Goal: Register for event/course

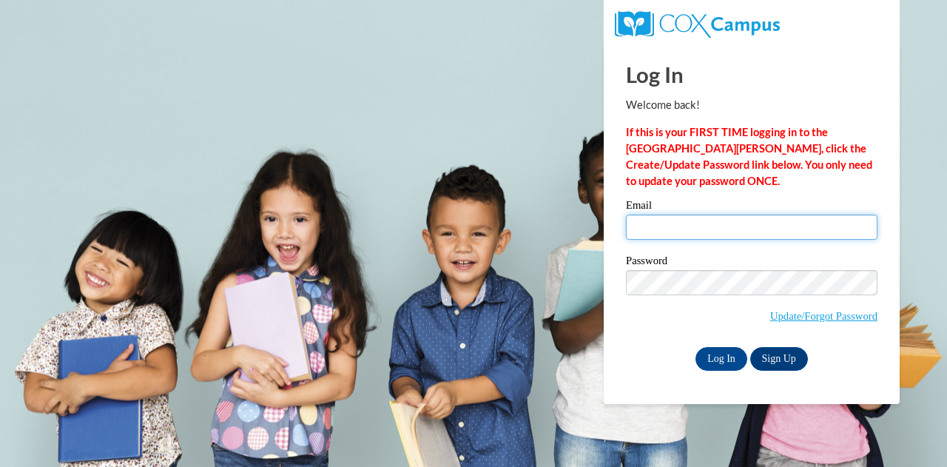
click at [717, 233] on input "Email" at bounding box center [752, 227] width 252 height 25
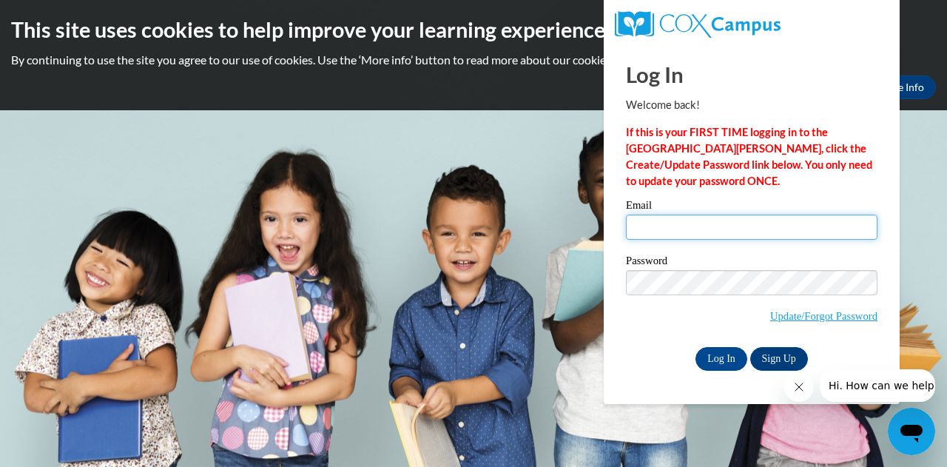
type input "owenslysandra@gmail.com"
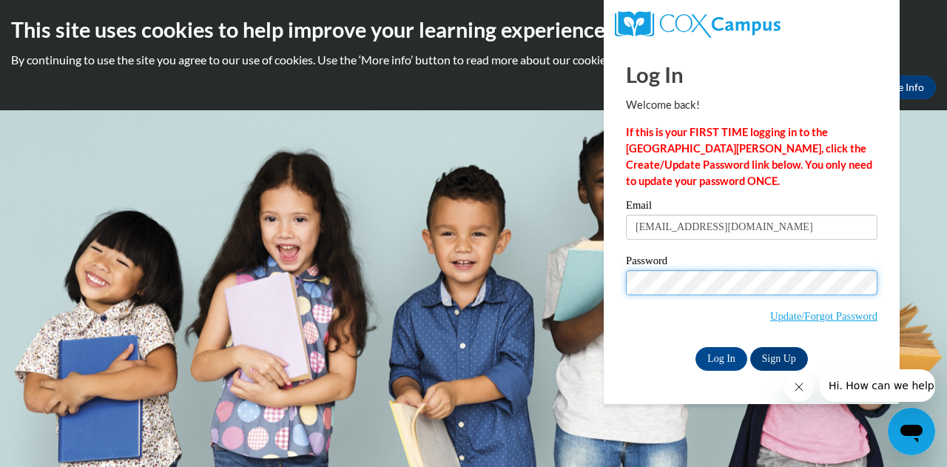
click at [695, 347] on input "Log In" at bounding box center [721, 359] width 52 height 24
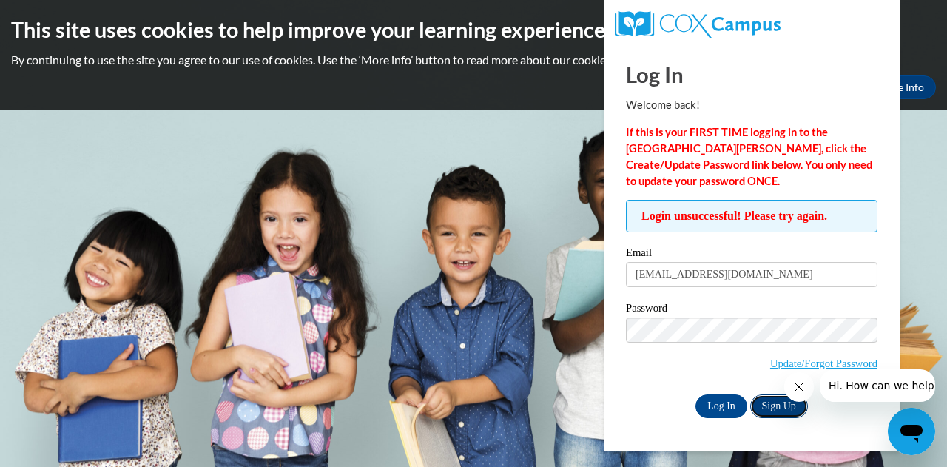
click at [773, 408] on link "Sign Up" at bounding box center [779, 406] width 58 height 24
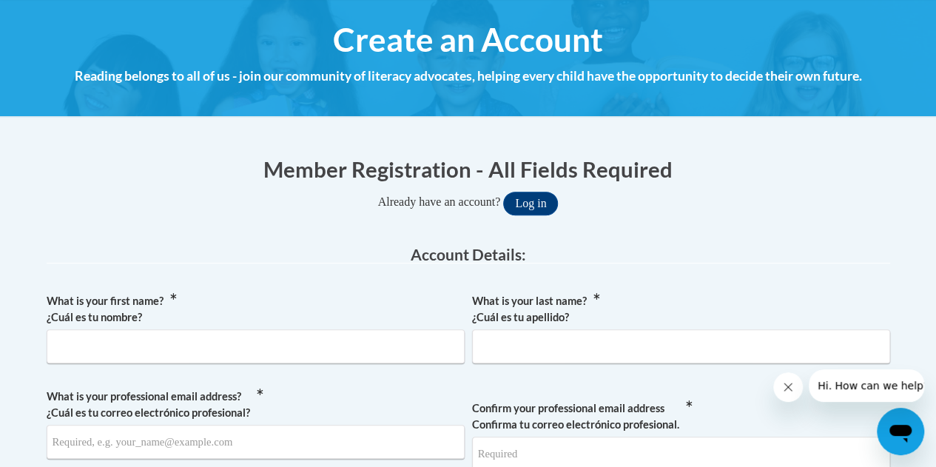
scroll to position [164, 0]
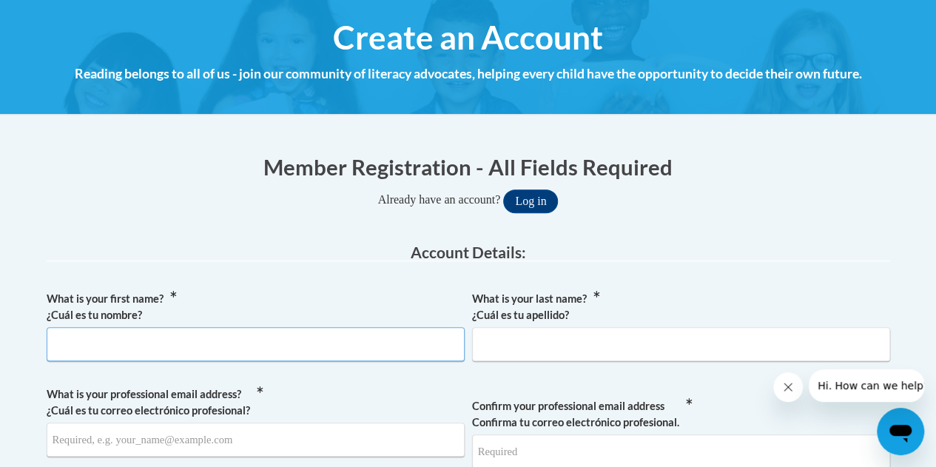
click at [170, 344] on input "What is your first name? ¿Cuál es tu nombre?" at bounding box center [256, 344] width 418 height 34
type input "LySandra"
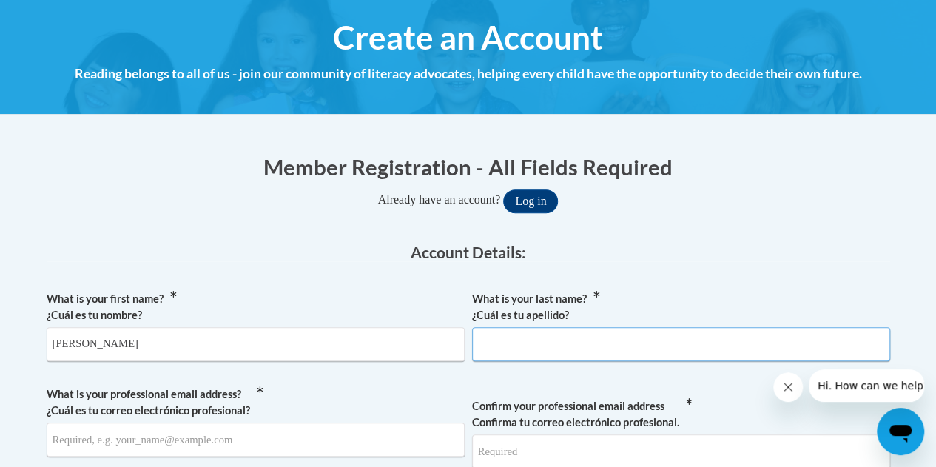
type input "Fields"
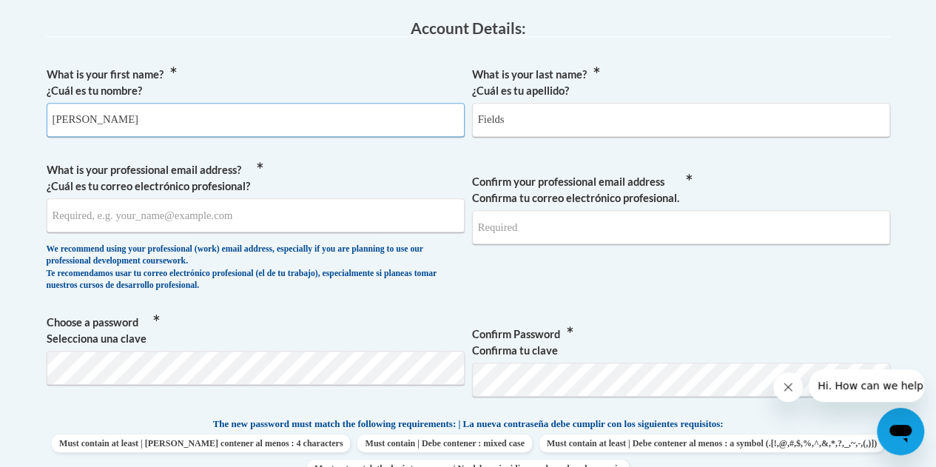
scroll to position [391, 0]
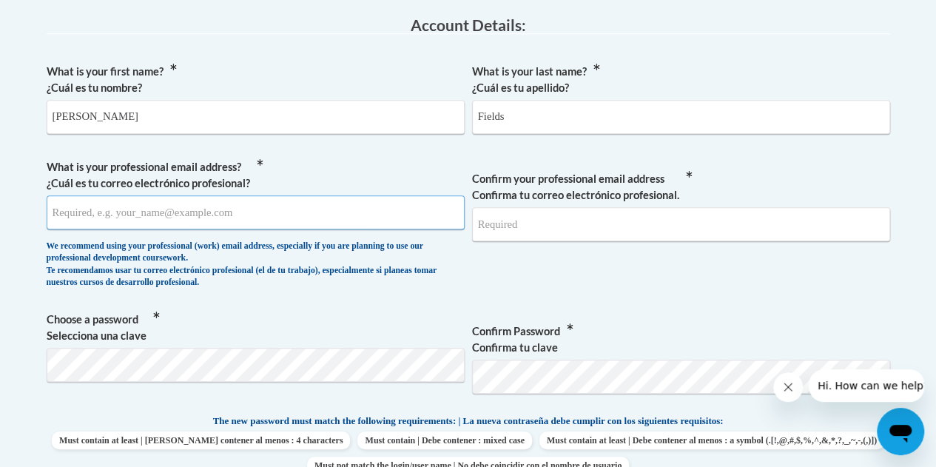
click at [206, 219] on input "What is your professional email address? ¿Cuál es tu correo electrónico profesi…" at bounding box center [256, 212] width 418 height 34
type input "f"
type input "fieldl2@fultonschools.org"
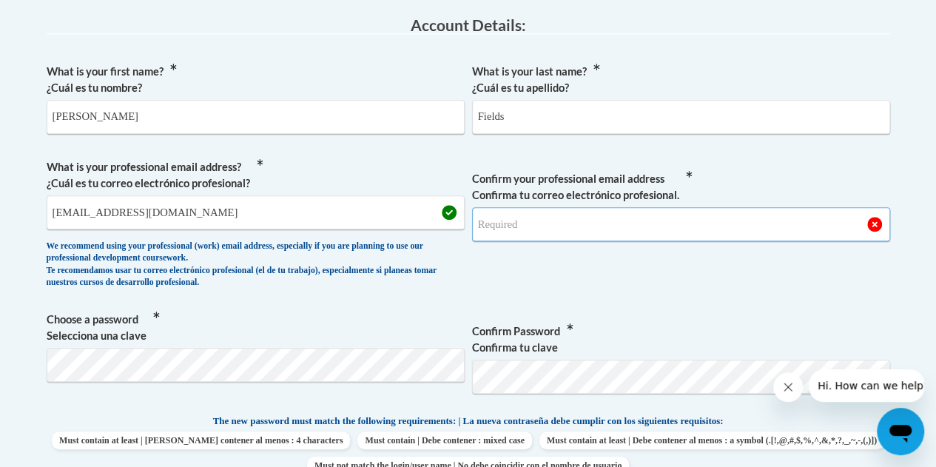
click at [627, 221] on input "Confirm your professional email address Confirma tu correo electrónico profesio…" at bounding box center [681, 224] width 418 height 34
type input "fieldsl2@fultonschools.org"
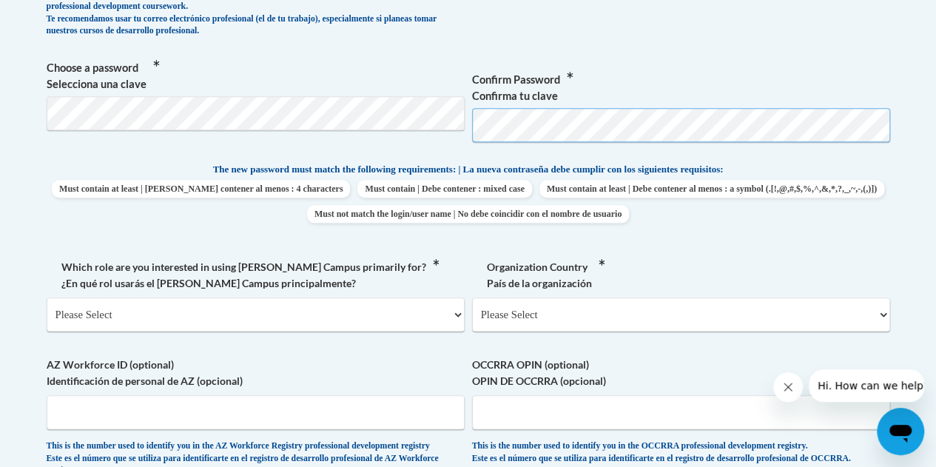
scroll to position [648, 0]
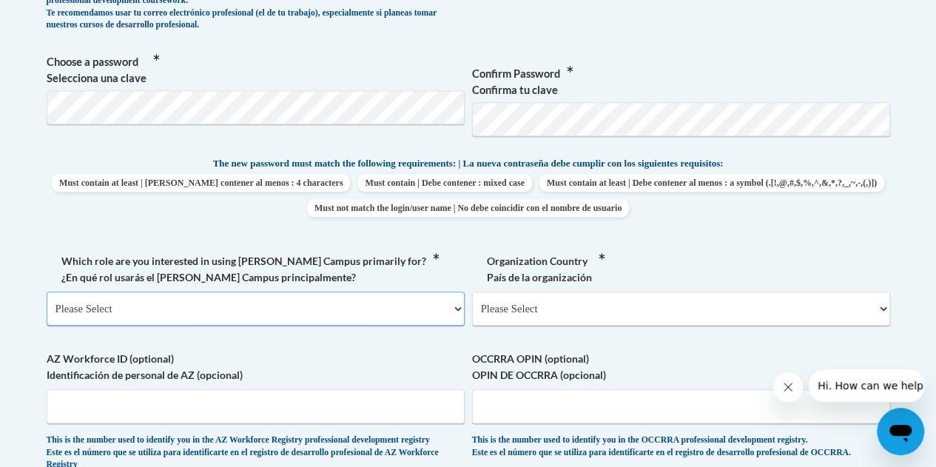
click at [354, 309] on select "Please Select College/University | Colegio/Universidad Community/Nonprofit Part…" at bounding box center [256, 308] width 418 height 34
select select "5a18ea06-2b54-4451-96f2-d152daf9eac5"
click at [47, 291] on select "Please Select College/University | Colegio/Universidad Community/Nonprofit Part…" at bounding box center [256, 308] width 418 height 34
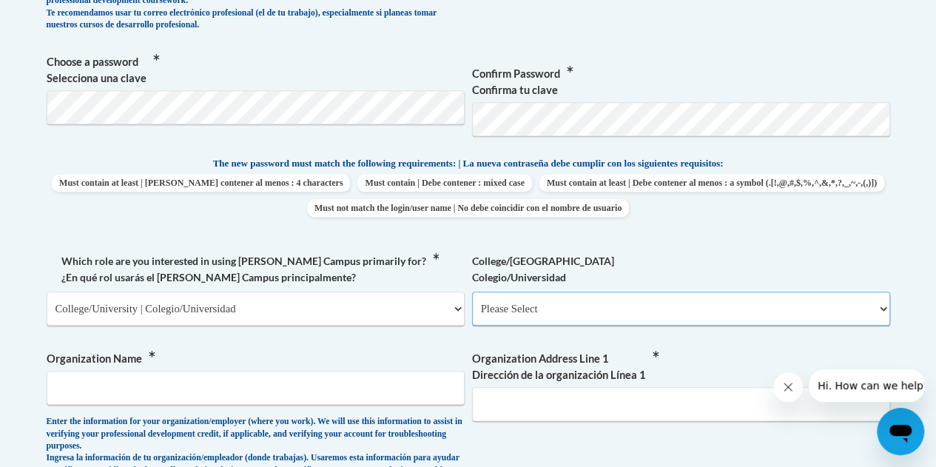
click at [562, 301] on select "Please Select College/University Staff | Empleado universitario College/Univers…" at bounding box center [681, 308] width 418 height 34
select select "ea630b4e-9ed6-4ac8-9075-ee79d5973747"
click at [472, 291] on select "Please Select College/University Staff | Empleado universitario College/Univers…" at bounding box center [681, 308] width 418 height 34
click at [260, 394] on input "Organization Name" at bounding box center [256, 388] width 418 height 34
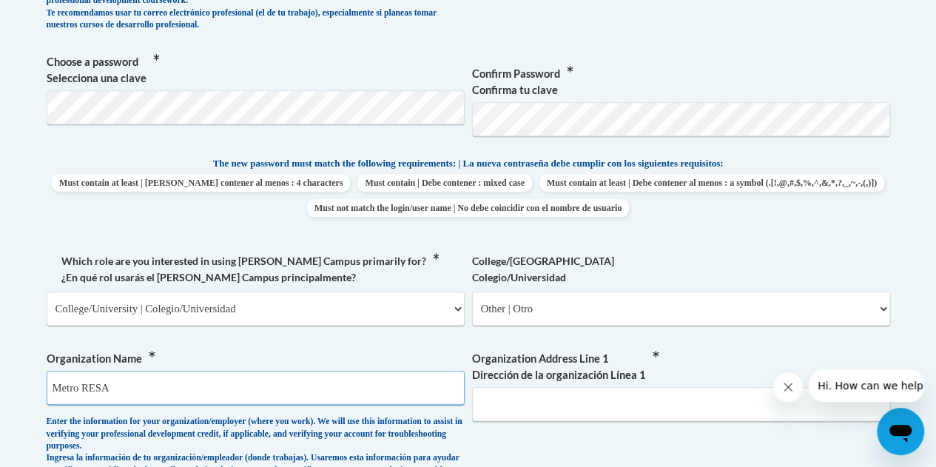
type input "Metro RESA"
click at [582, 412] on input "Organization Address Line 1 Dirección de la organización Línea 1" at bounding box center [681, 404] width 418 height 34
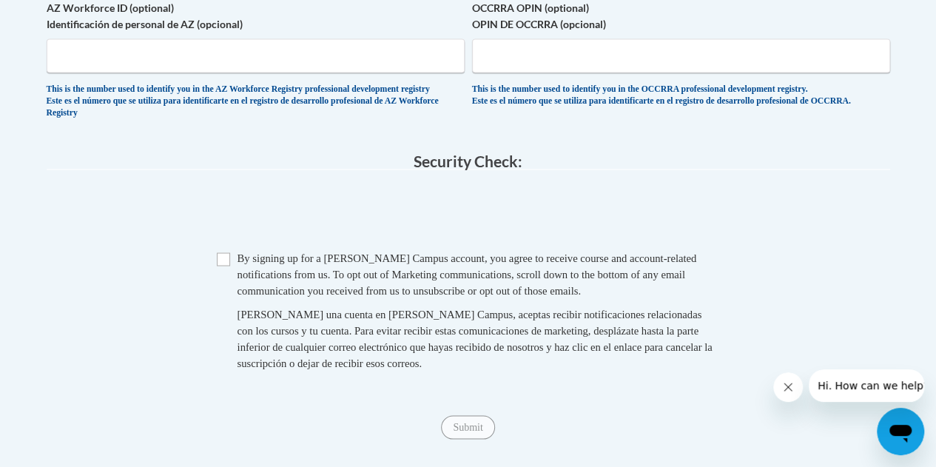
scroll to position [1249, 0]
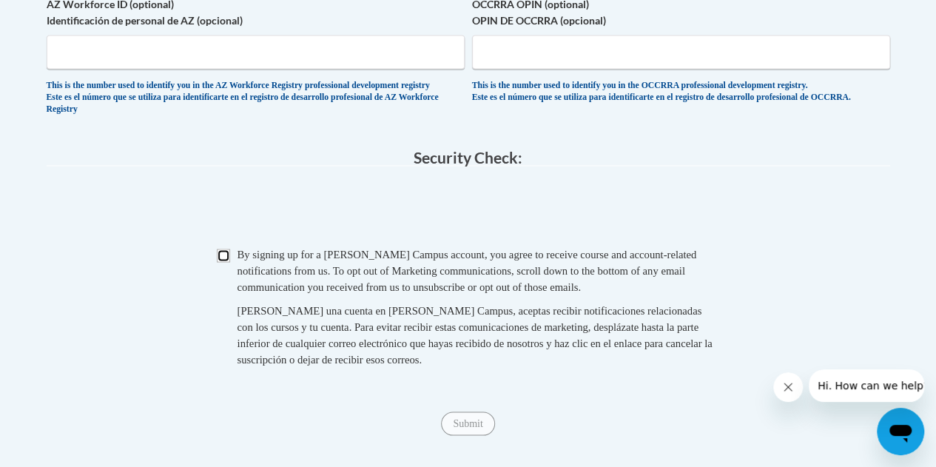
click at [225, 262] on input "Checkbox" at bounding box center [223, 255] width 13 height 13
checkbox input "true"
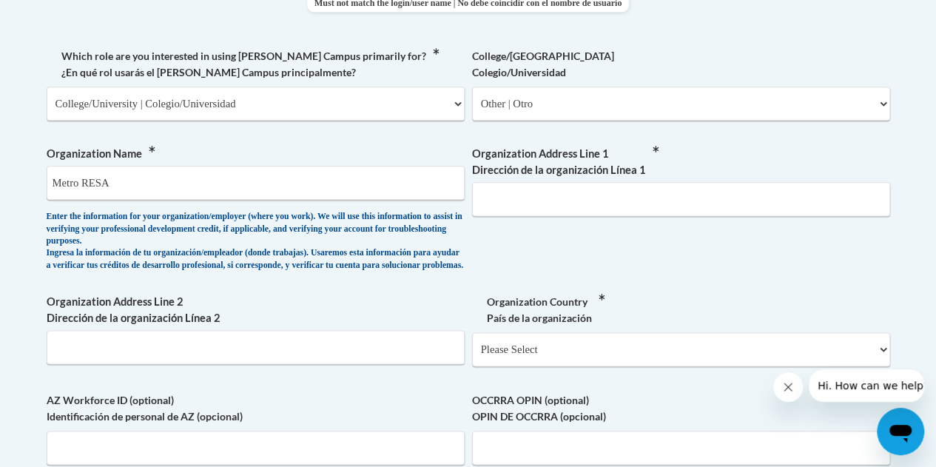
scroll to position [879, 0]
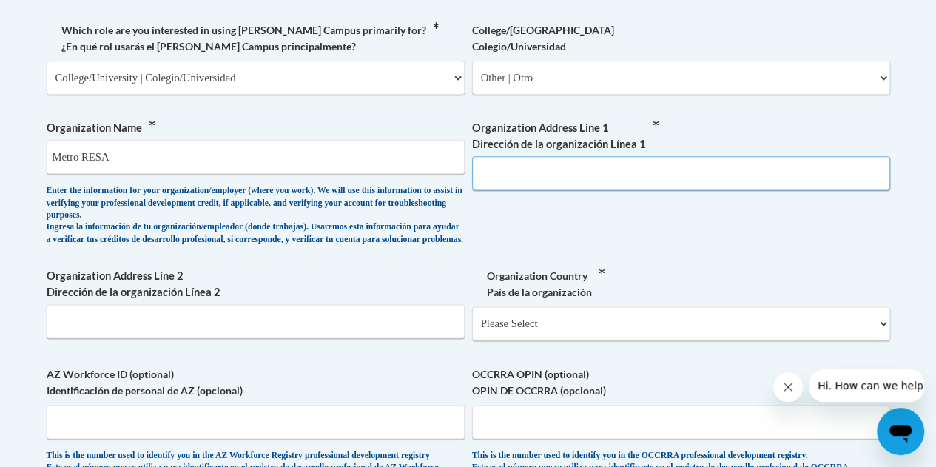
click at [534, 167] on input "Organization Address Line 1 Dirección de la organización Línea 1" at bounding box center [681, 173] width 418 height 34
type input "1870 Teasly Dr"
click at [606, 335] on select "Please Select United States | Estados Unidos Outside of the United States | Fue…" at bounding box center [681, 323] width 418 height 34
select select "ad49bcad-a171-4b2e-b99c-48b446064914"
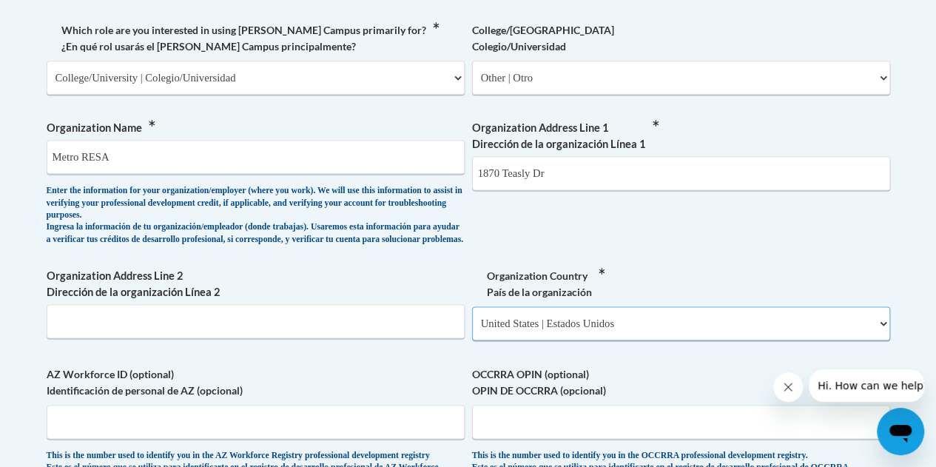
click at [472, 317] on select "Please Select United States | Estados Unidos Outside of the United States | Fue…" at bounding box center [681, 323] width 418 height 34
select select
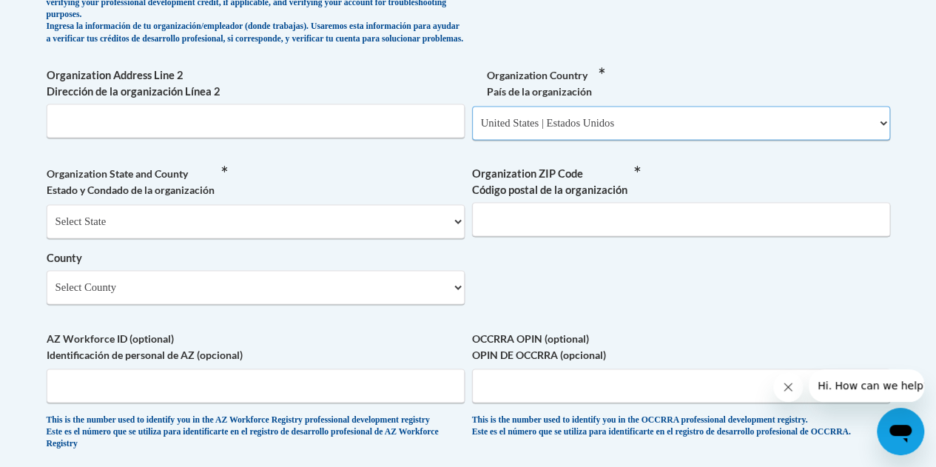
scroll to position [1082, 0]
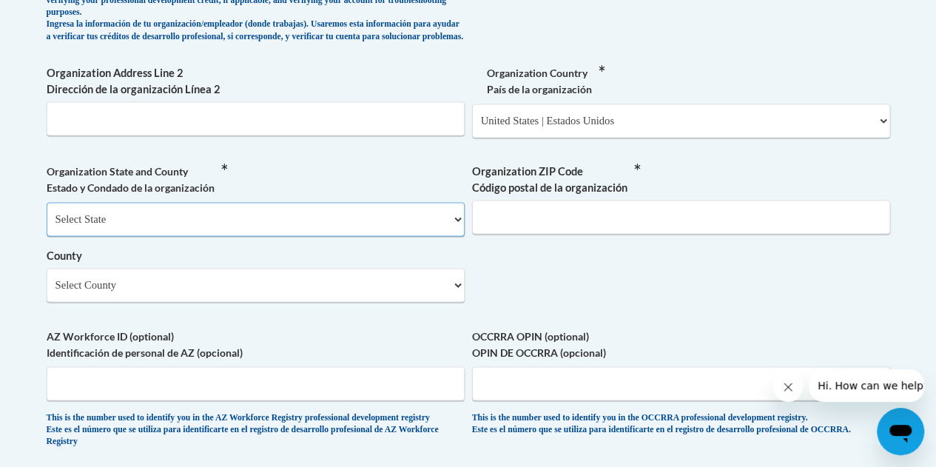
click at [342, 236] on select "Select State Alabama Alaska Arizona Arkansas California Colorado Connecticut De…" at bounding box center [256, 219] width 418 height 34
select select "Georgia"
click at [47, 213] on select "Select State Alabama Alaska Arizona Arkansas California Colorado Connecticut De…" at bounding box center [256, 219] width 418 height 34
click at [564, 234] on input "Organization ZIP Code Código postal de la organización" at bounding box center [681, 217] width 418 height 34
type input "30080"
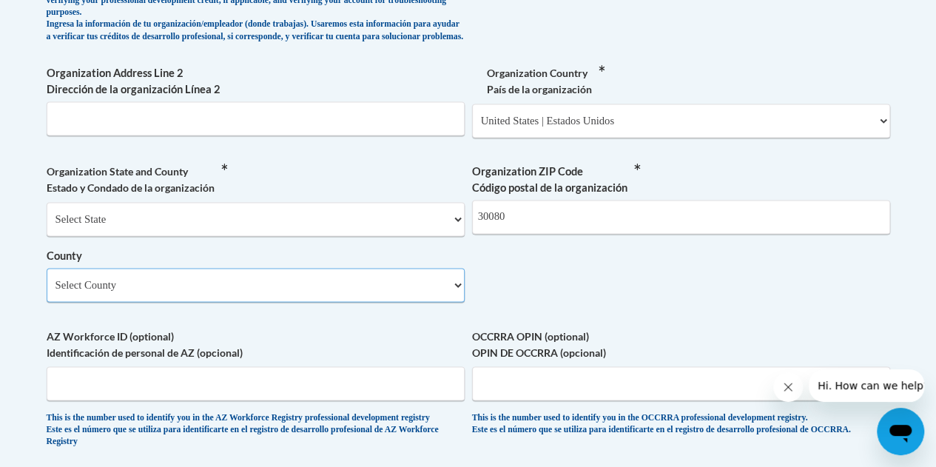
click at [354, 289] on select "Select County Appling Atkinson Bacon Baker Baldwin Banks Barrow Bartow Ben Hill…" at bounding box center [256, 285] width 418 height 34
select select "Cobb"
click at [47, 279] on select "Select County Appling Atkinson Bacon Baker Baldwin Banks Barrow Bartow Ben Hill…" at bounding box center [256, 285] width 418 height 34
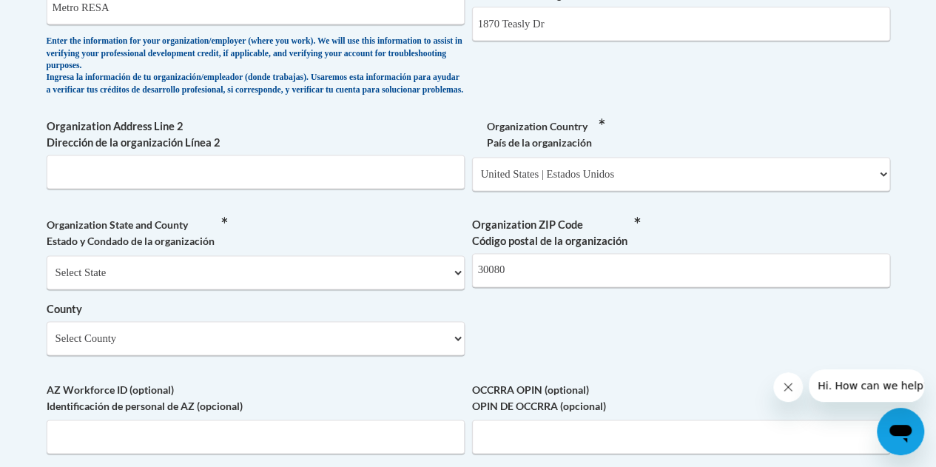
scroll to position [1024, 0]
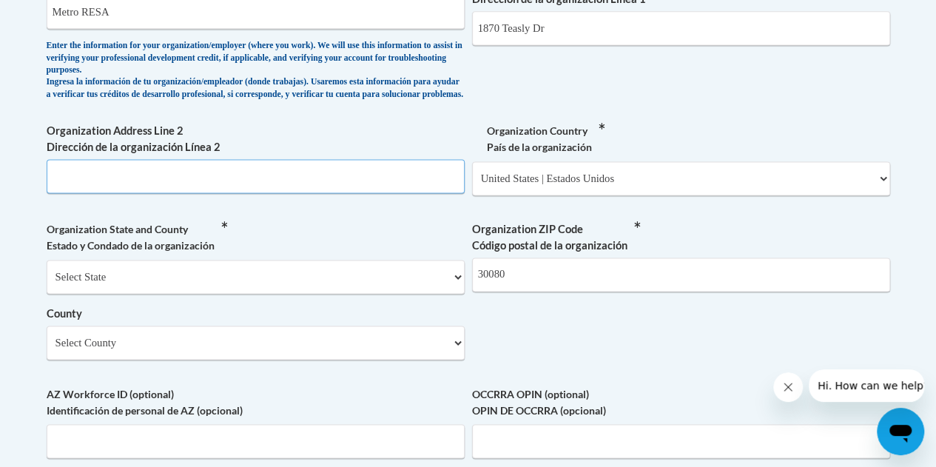
click at [334, 188] on input "Organization Address Line 2 Dirección de la organización Línea 2" at bounding box center [256, 176] width 418 height 34
click at [209, 190] on input "Organization Address Line 2 Dirección de la organización Línea 2" at bounding box center [256, 176] width 418 height 34
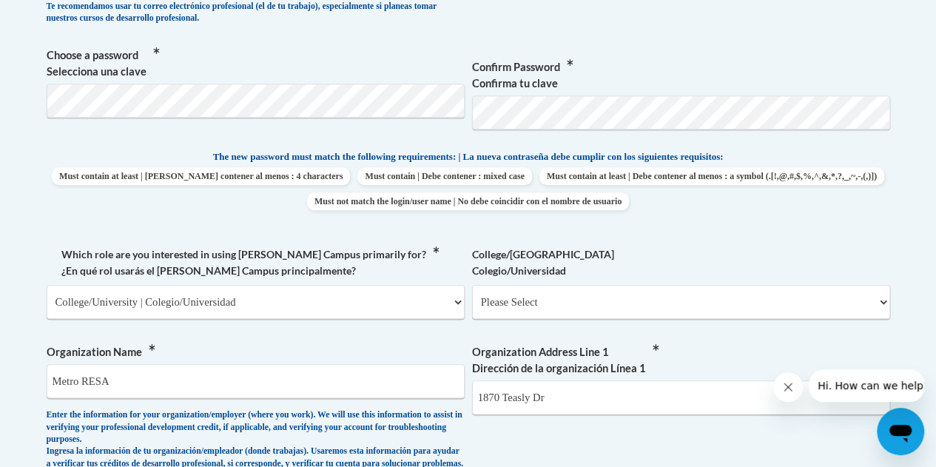
scroll to position [653, 0]
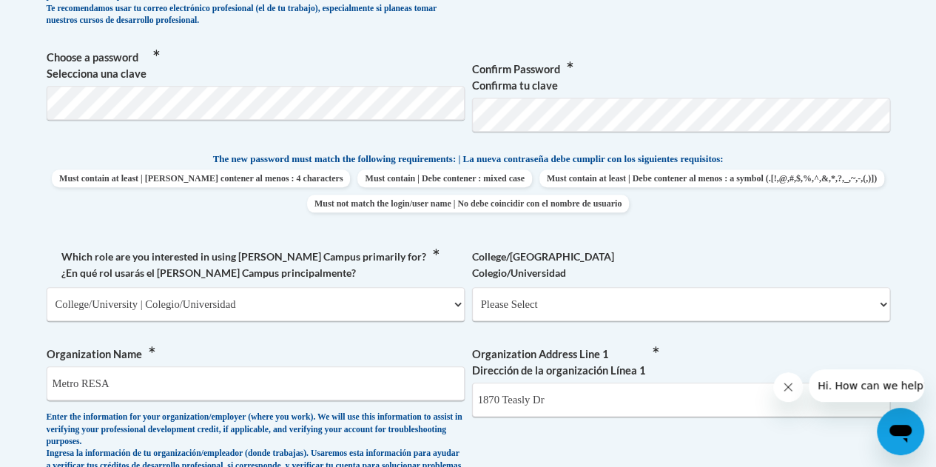
type input "Smyrna"
click at [666, 291] on select "Please Select College/University Staff | Empleado universitario College/Univers…" at bounding box center [681, 304] width 418 height 34
select select "ea630b4e-9ed6-4ac8-9075-ee79d5973747"
click at [472, 287] on select "Please Select College/University Staff | Empleado universitario College/Univers…" at bounding box center [681, 304] width 418 height 34
select select "null"
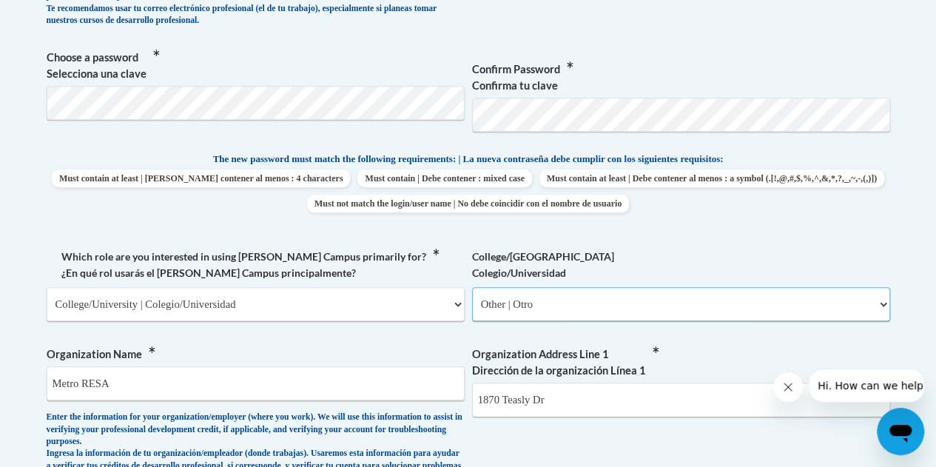
select select "null"
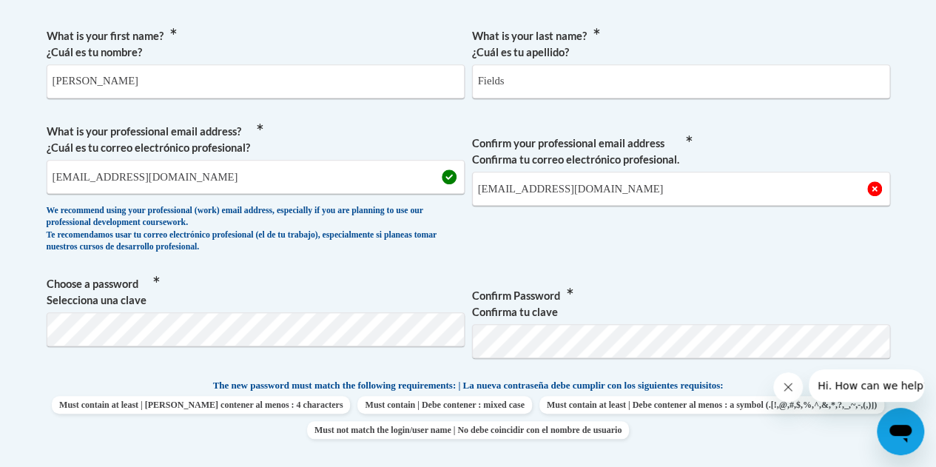
scroll to position [425, 0]
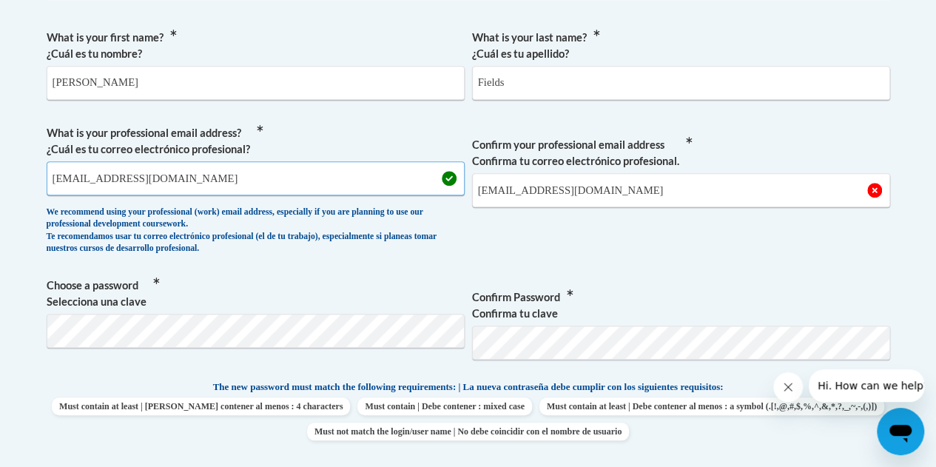
click at [73, 177] on input "fieldl2@fultonschools.org" at bounding box center [256, 178] width 418 height 34
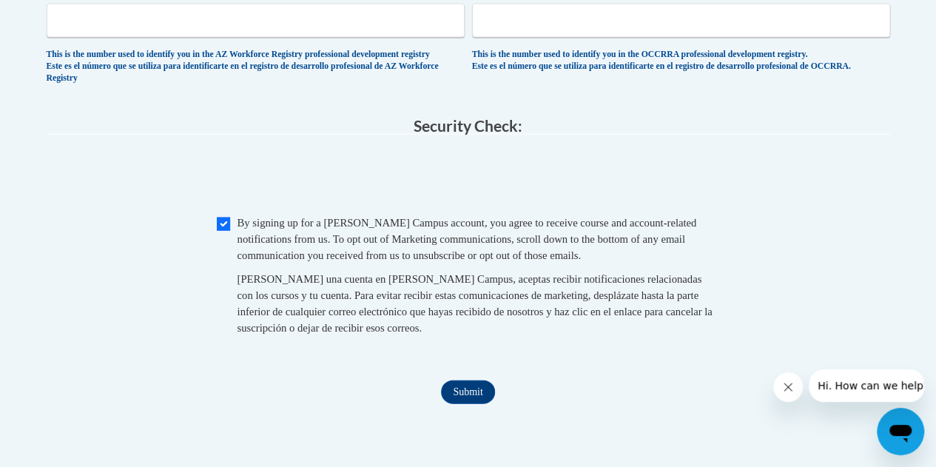
scroll to position [1445, 0]
type input "fieldsl2@fultonschools.org"
click at [465, 403] on input "Submit" at bounding box center [467, 392] width 53 height 24
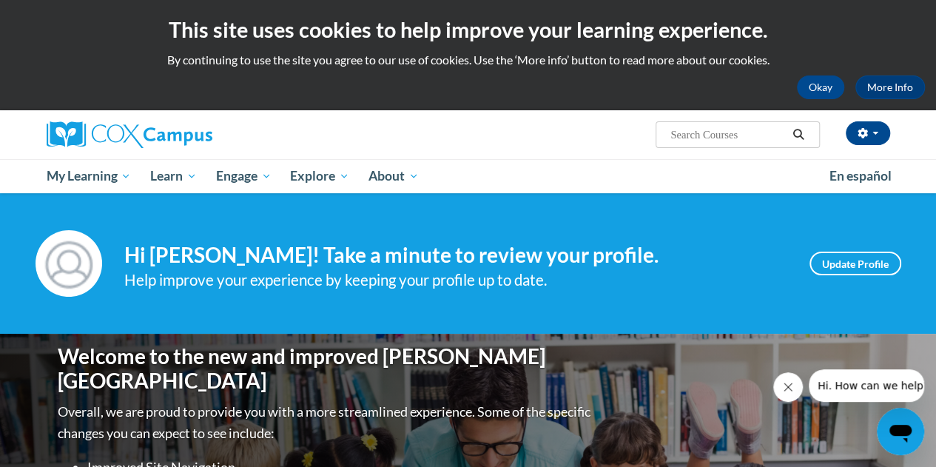
click at [735, 132] on input "Search..." at bounding box center [728, 135] width 118 height 18
type input "science of reading awareness"
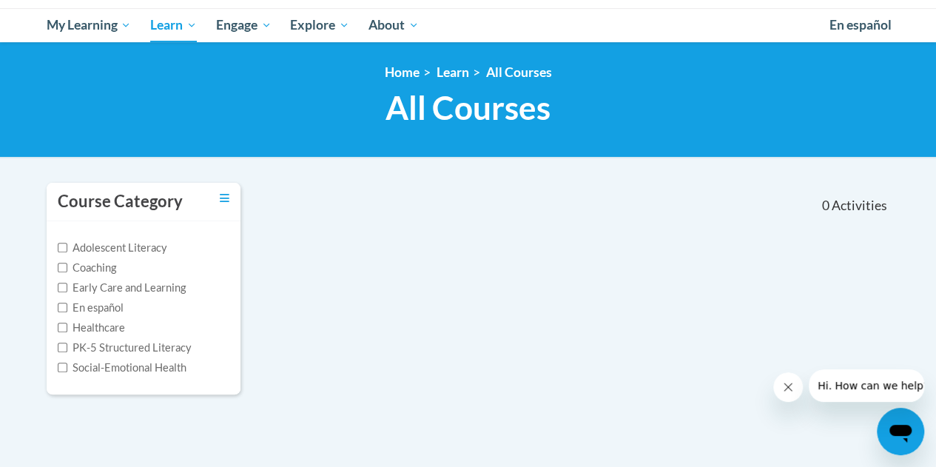
scroll to position [146, 0]
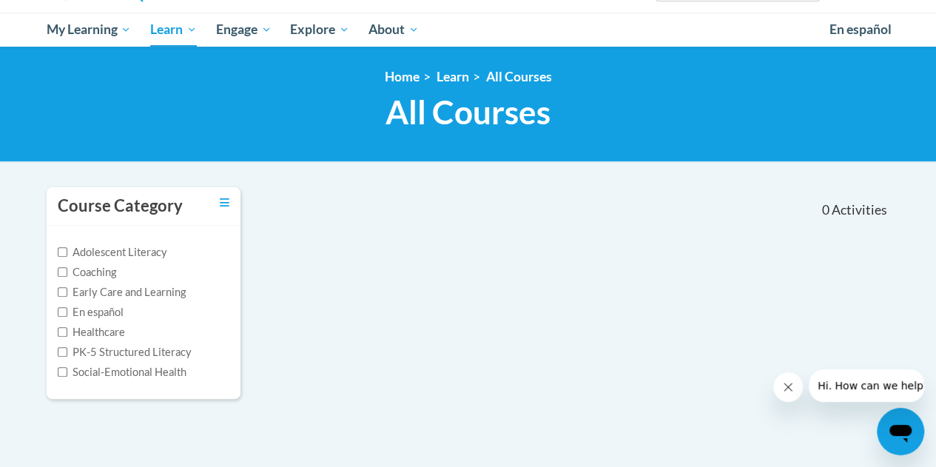
click at [579, 101] on h1 "All Courses All Courses" at bounding box center [468, 111] width 843 height 39
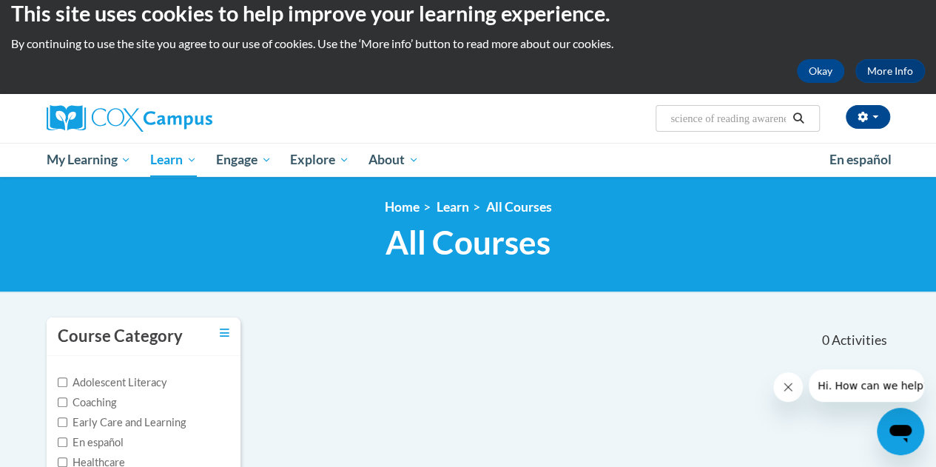
scroll to position [0, 0]
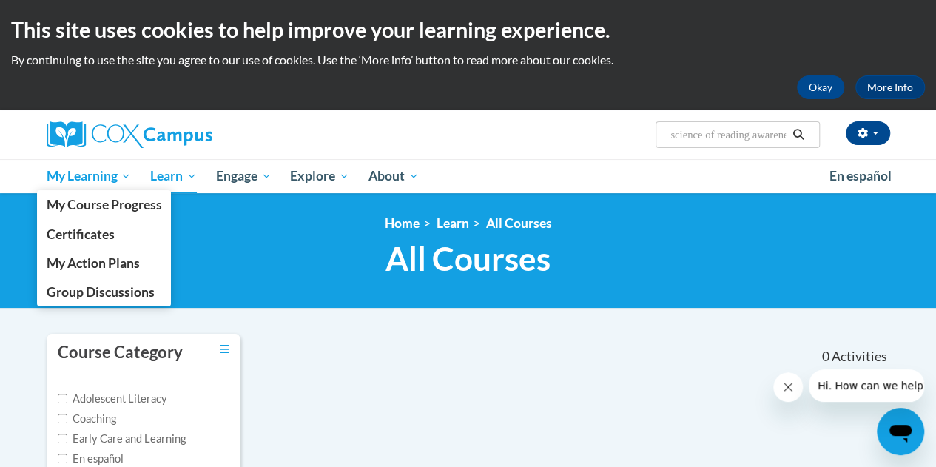
click at [60, 173] on span "My Learning" at bounding box center [88, 176] width 85 height 18
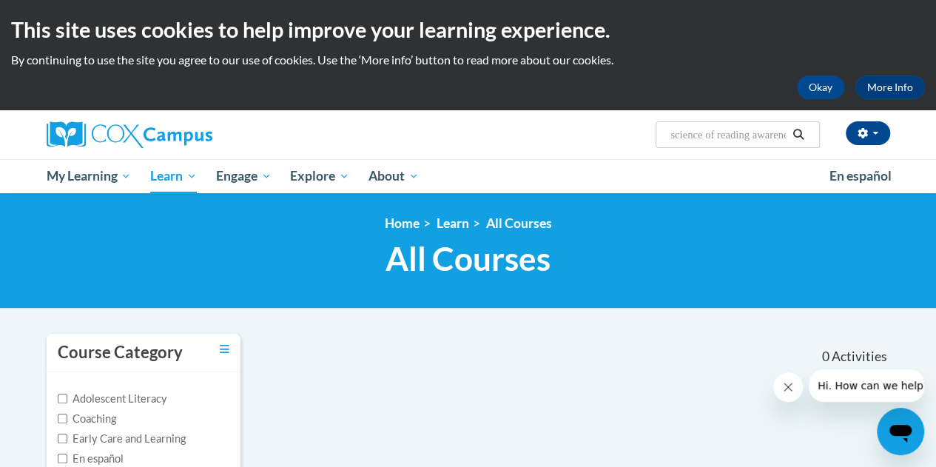
click at [722, 135] on input "science of reading awareness" at bounding box center [728, 135] width 118 height 18
type input "vocabulary instruction"
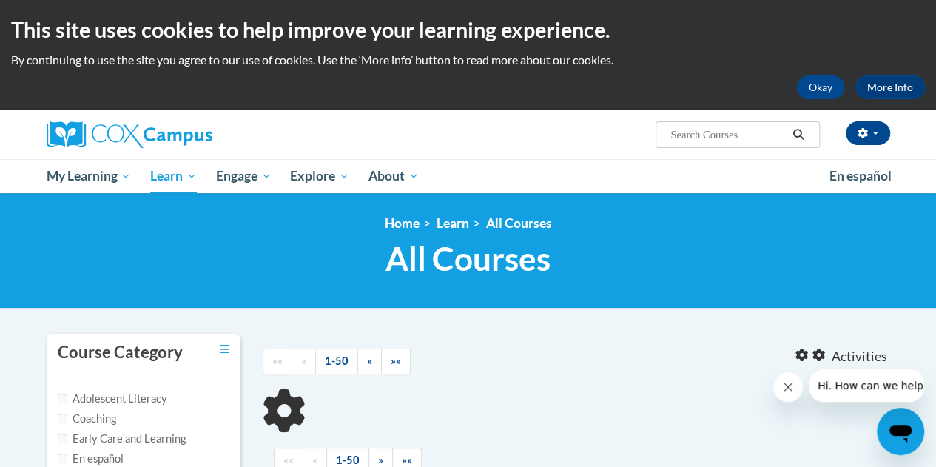
type input "vocabulary instruction"
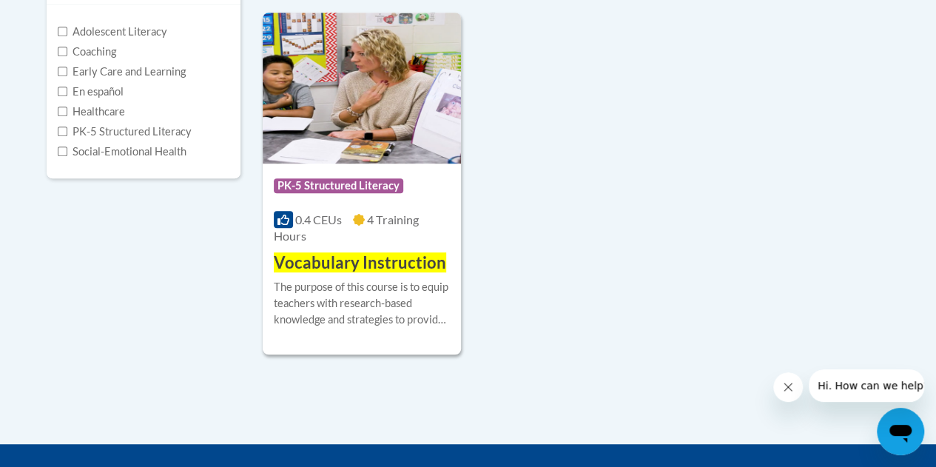
scroll to position [390, 0]
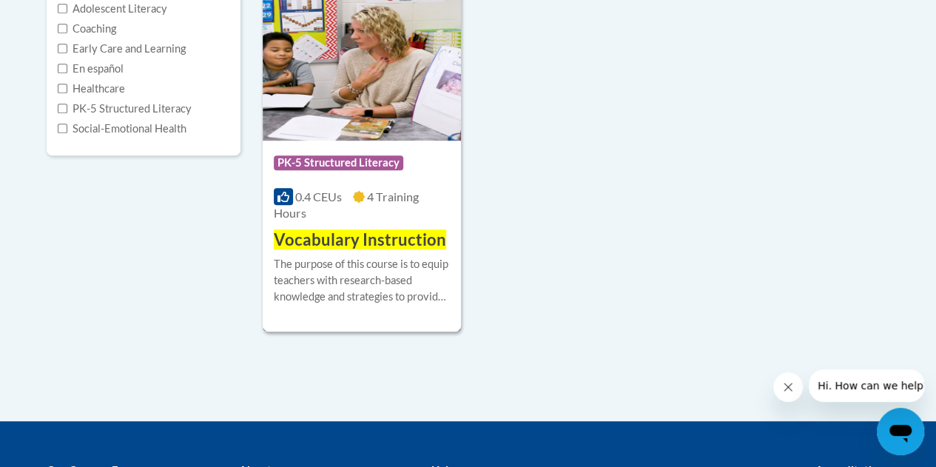
click at [323, 229] on span "Vocabulary Instruction" at bounding box center [360, 239] width 172 height 20
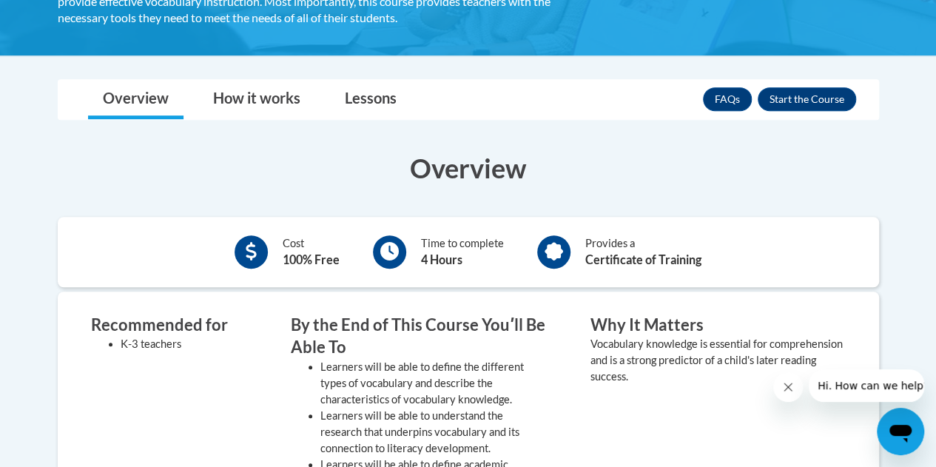
scroll to position [333, 0]
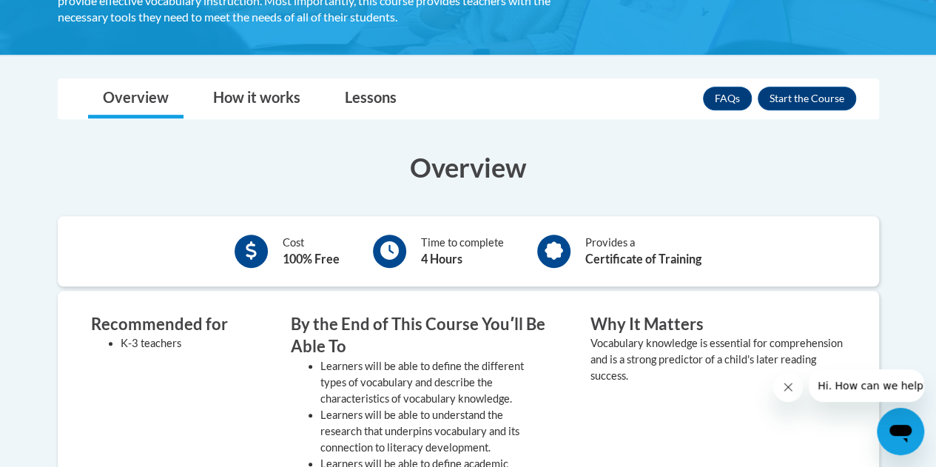
click at [476, 172] on h3 "Overview" at bounding box center [468, 167] width 821 height 37
click at [806, 92] on button "Enroll" at bounding box center [807, 99] width 98 height 24
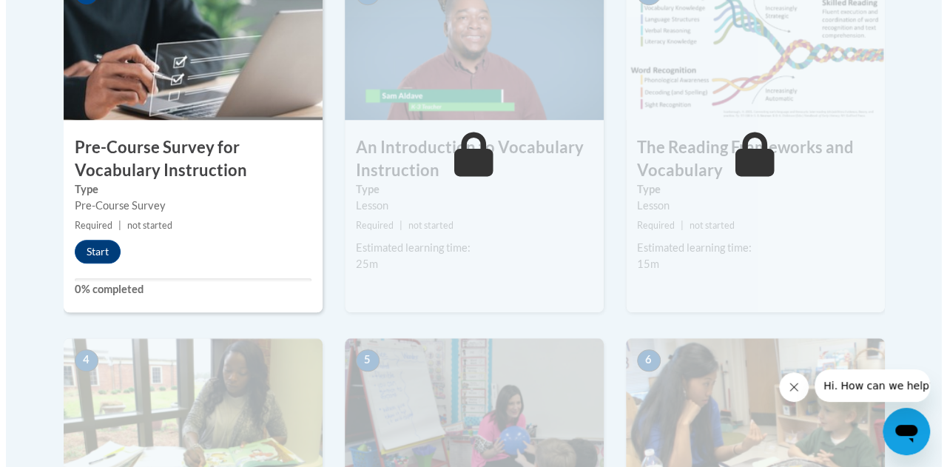
scroll to position [545, 0]
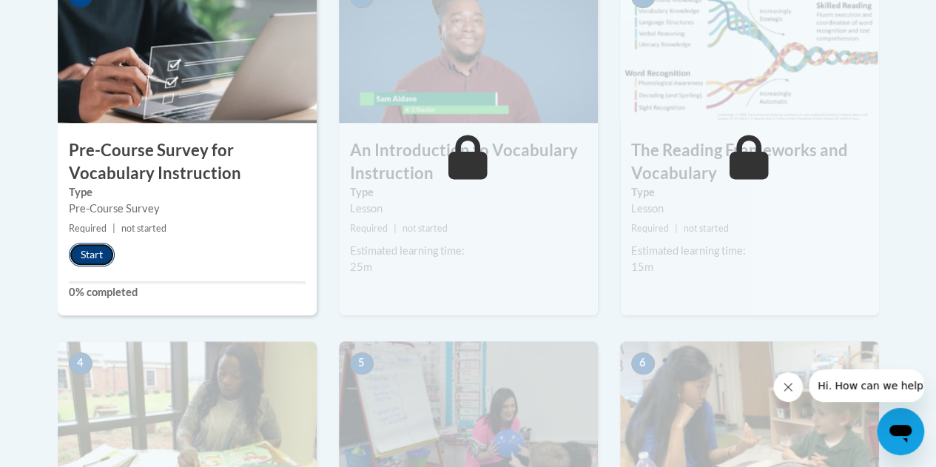
click at [93, 243] on button "Start" at bounding box center [92, 255] width 46 height 24
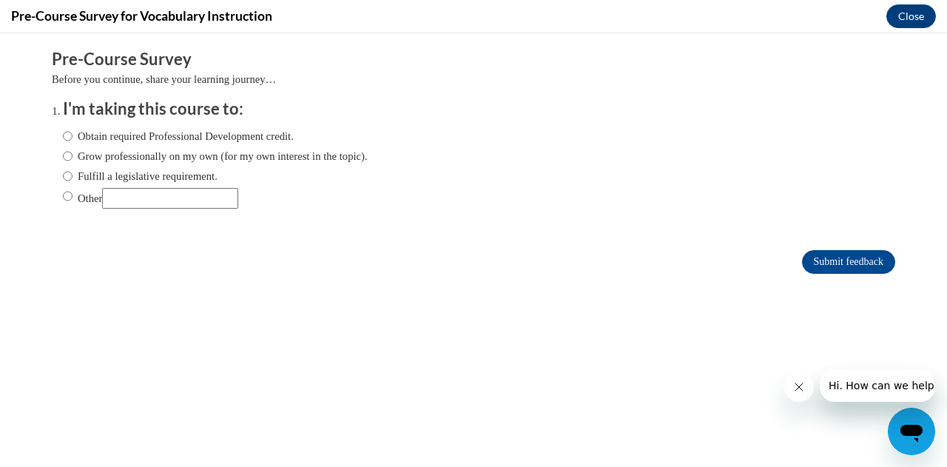
scroll to position [0, 0]
click at [63, 140] on input "Obtain required Professional Development credit." at bounding box center [68, 136] width 10 height 16
radio input "true"
click at [824, 263] on input "Submit feedback" at bounding box center [848, 262] width 93 height 24
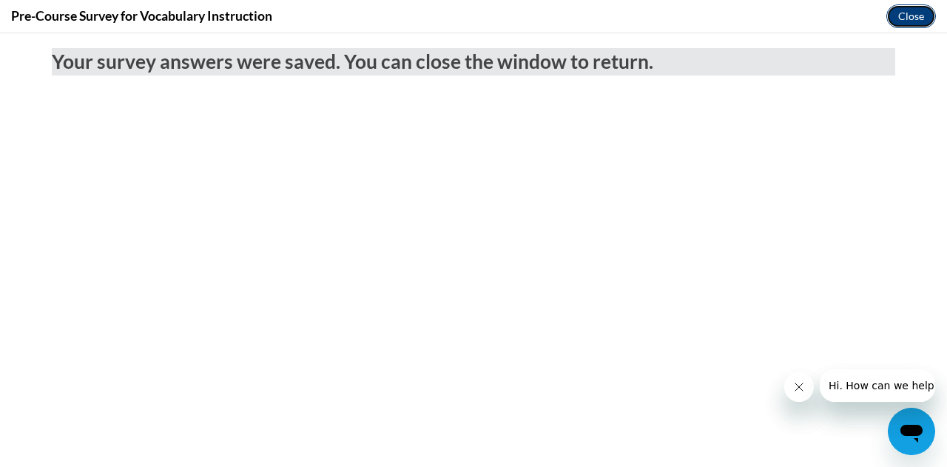
click at [914, 16] on button "Close" at bounding box center [911, 16] width 50 height 24
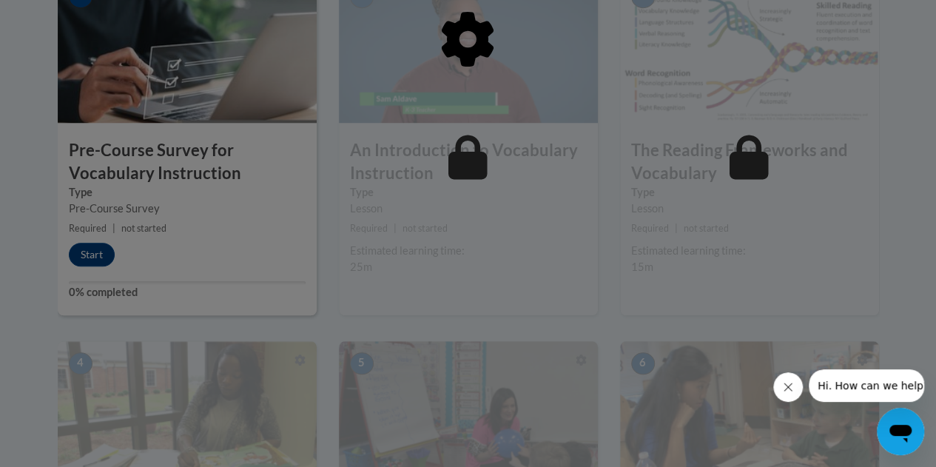
click at [87, 257] on div at bounding box center [468, 233] width 936 height 467
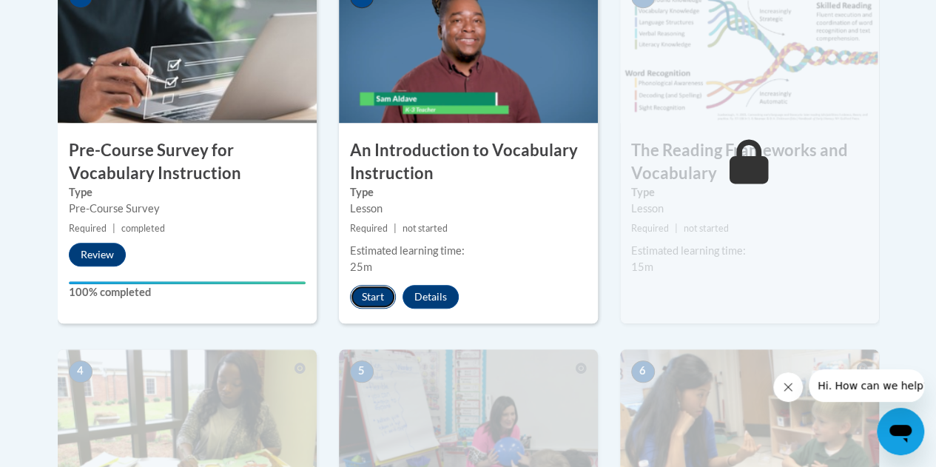
click at [374, 291] on button "Start" at bounding box center [373, 297] width 46 height 24
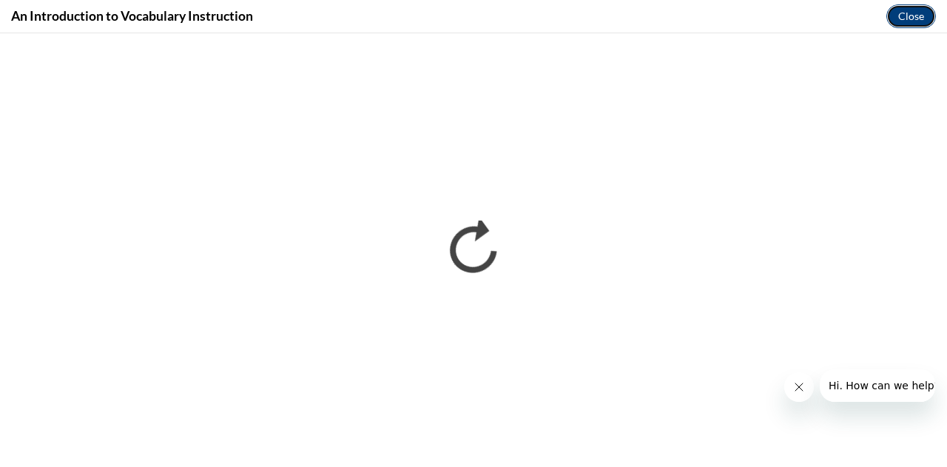
click at [909, 16] on button "Close" at bounding box center [911, 16] width 50 height 24
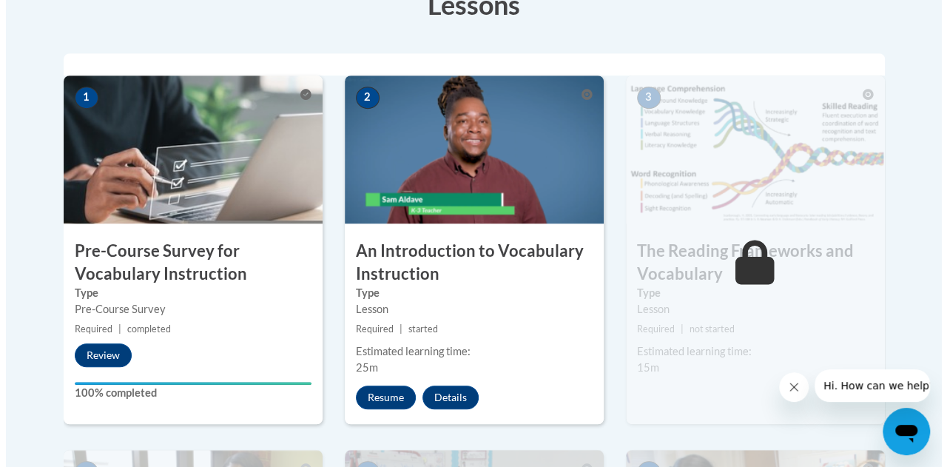
scroll to position [445, 0]
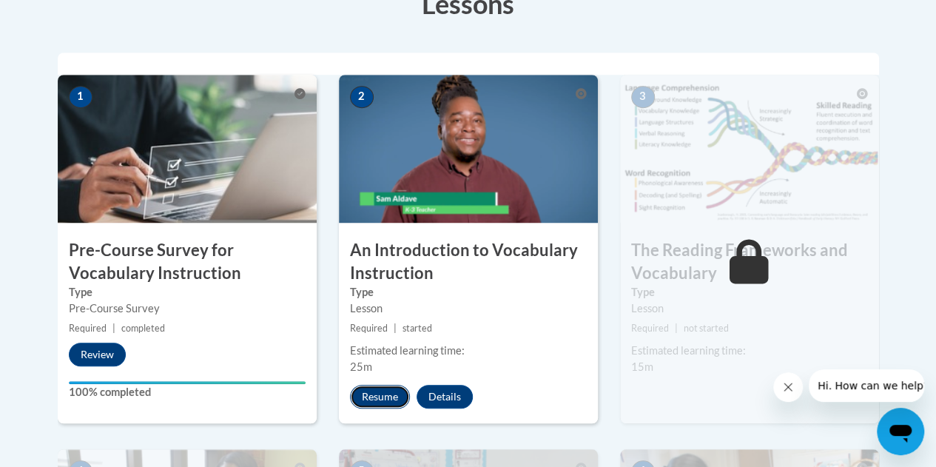
click at [360, 397] on button "Resume" at bounding box center [380, 397] width 60 height 24
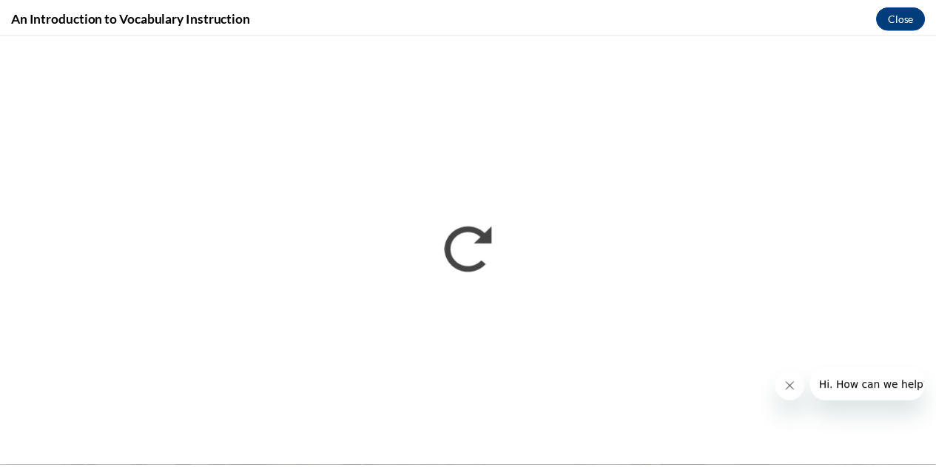
scroll to position [0, 0]
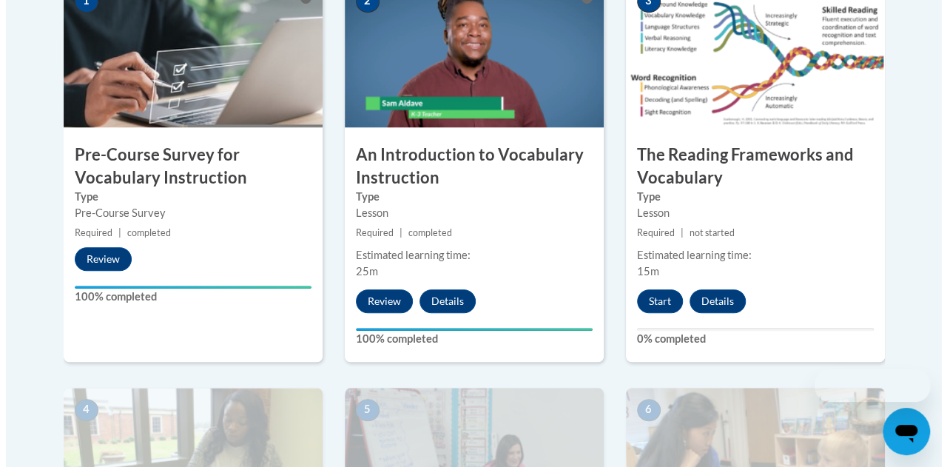
scroll to position [543, 0]
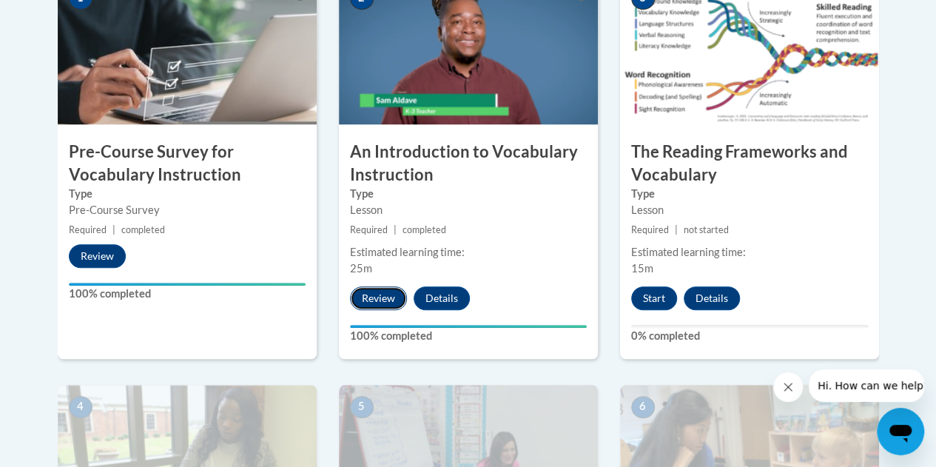
click at [383, 295] on button "Review" at bounding box center [378, 298] width 57 height 24
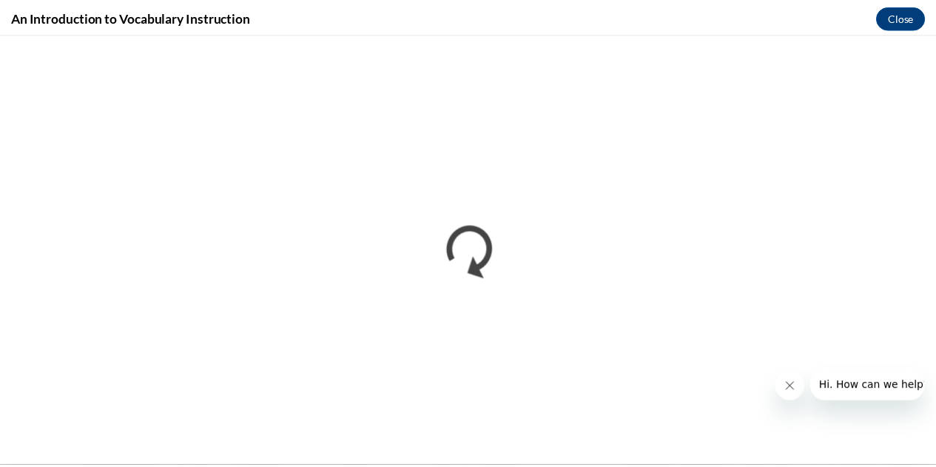
scroll to position [0, 0]
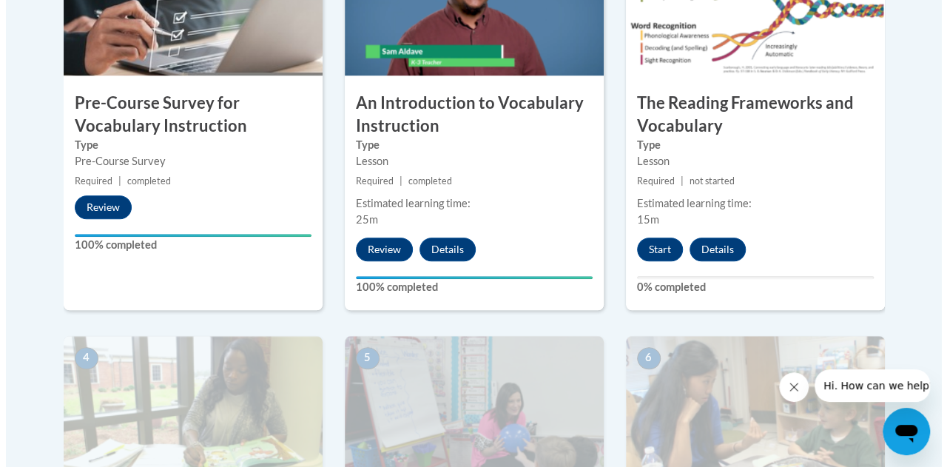
scroll to position [593, 0]
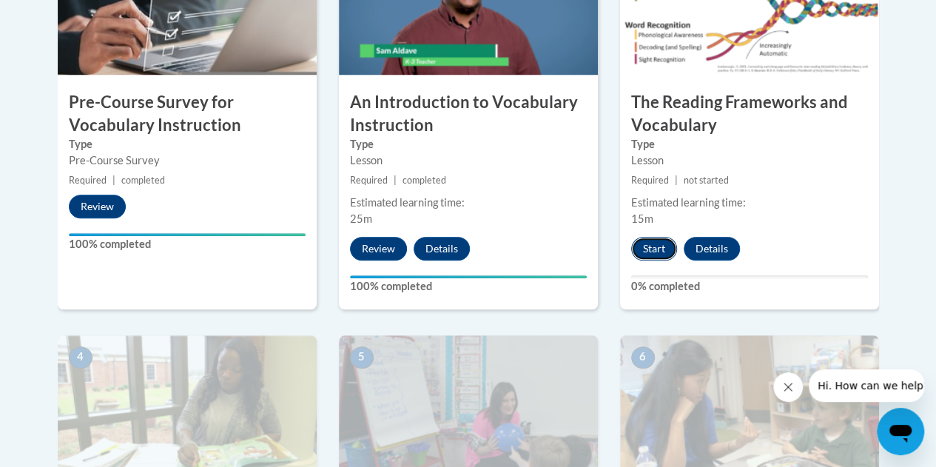
click at [650, 252] on button "Start" at bounding box center [654, 249] width 46 height 24
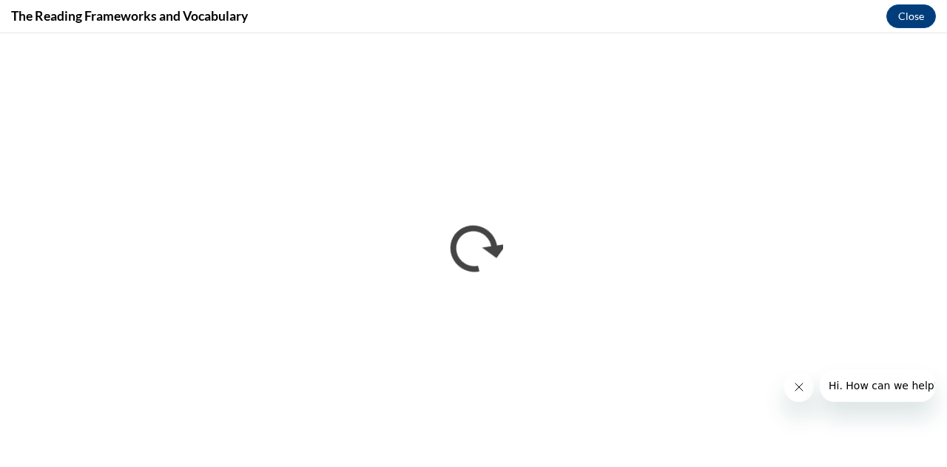
scroll to position [0, 0]
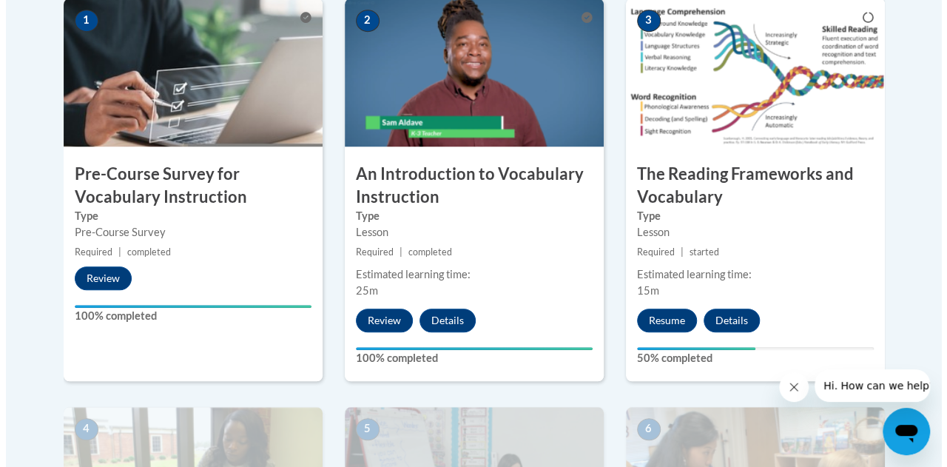
scroll to position [519, 0]
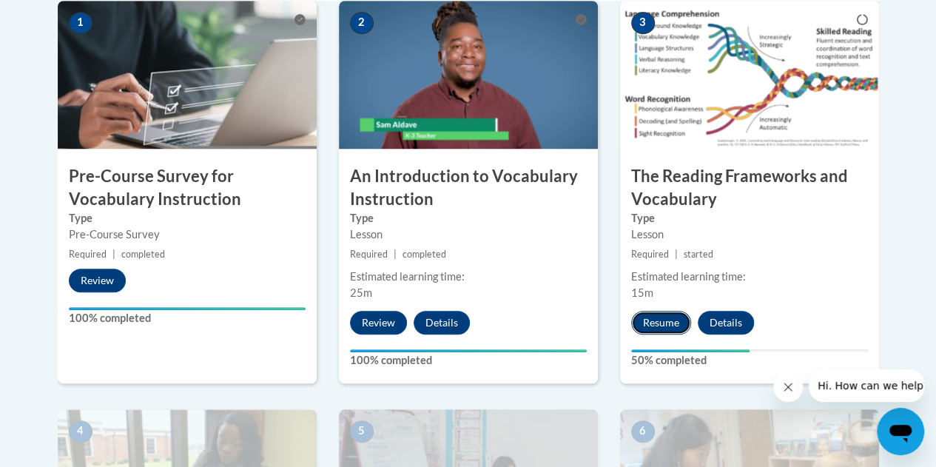
click at [657, 325] on button "Resume" at bounding box center [661, 323] width 60 height 24
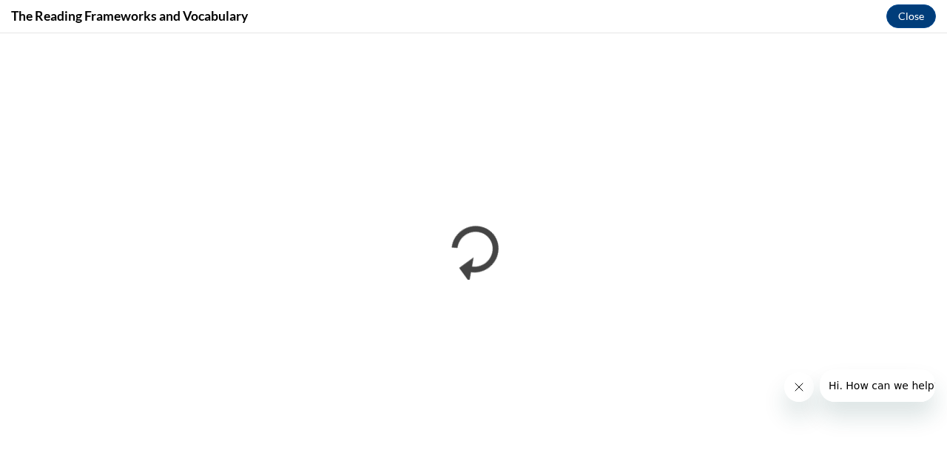
scroll to position [0, 0]
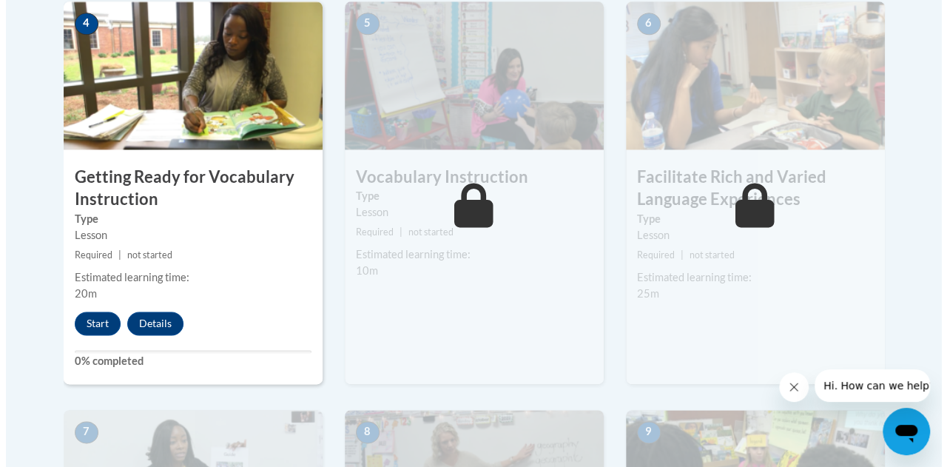
scroll to position [931, 0]
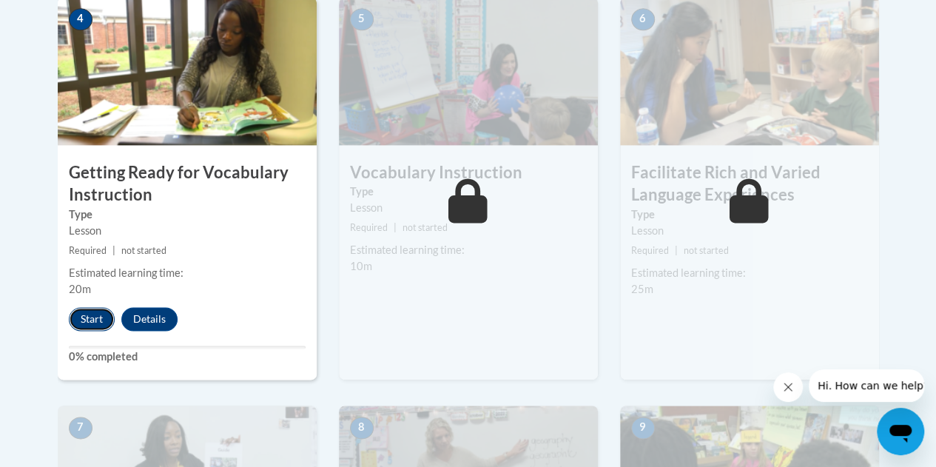
click at [86, 313] on button "Start" at bounding box center [92, 319] width 46 height 24
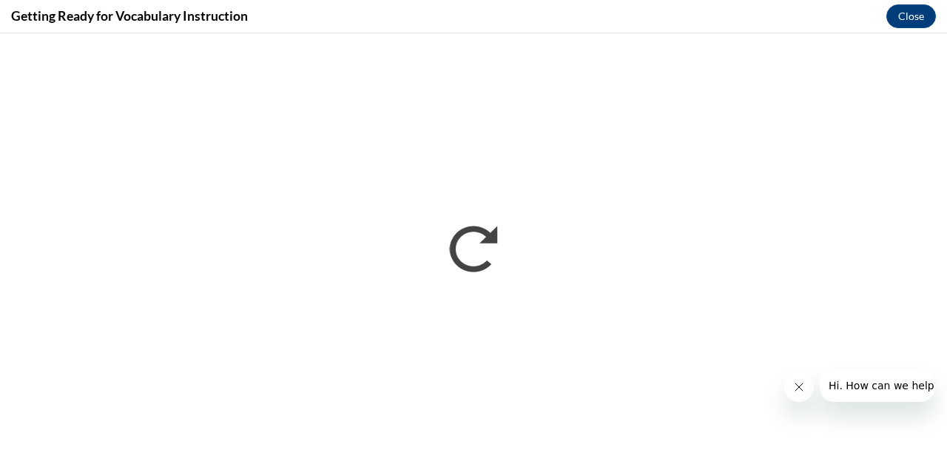
scroll to position [0, 0]
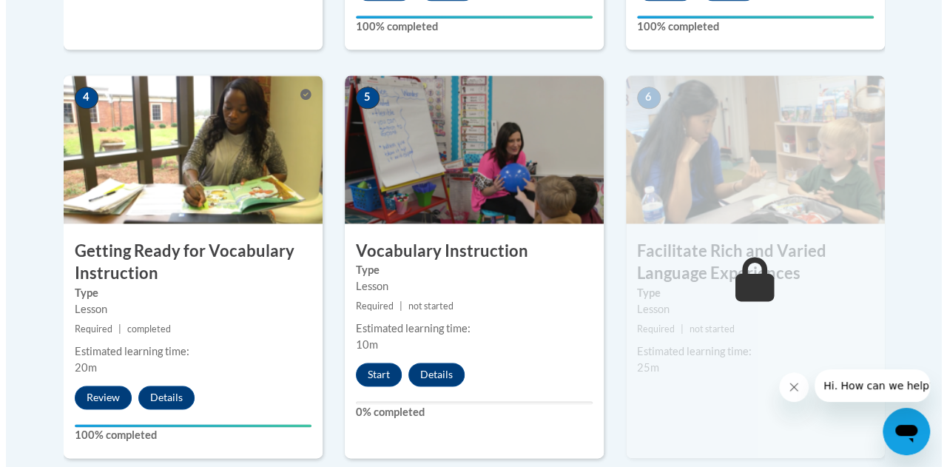
scroll to position [865, 0]
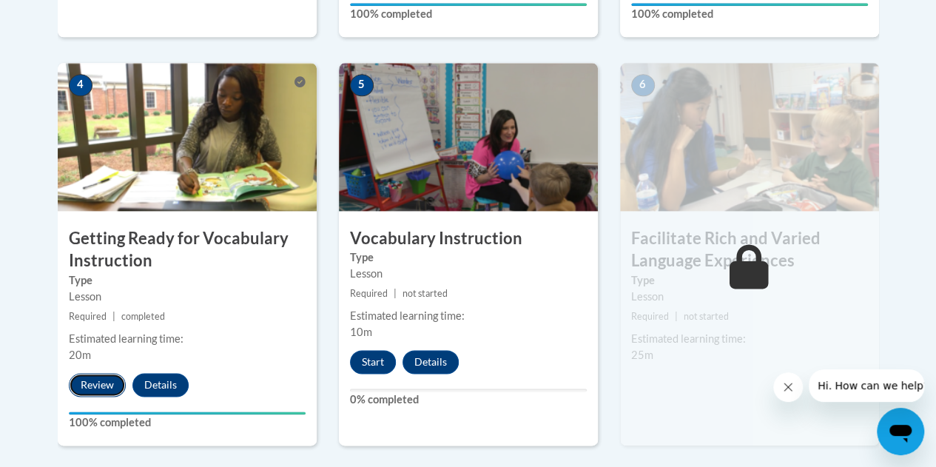
click at [111, 385] on button "Review" at bounding box center [97, 385] width 57 height 24
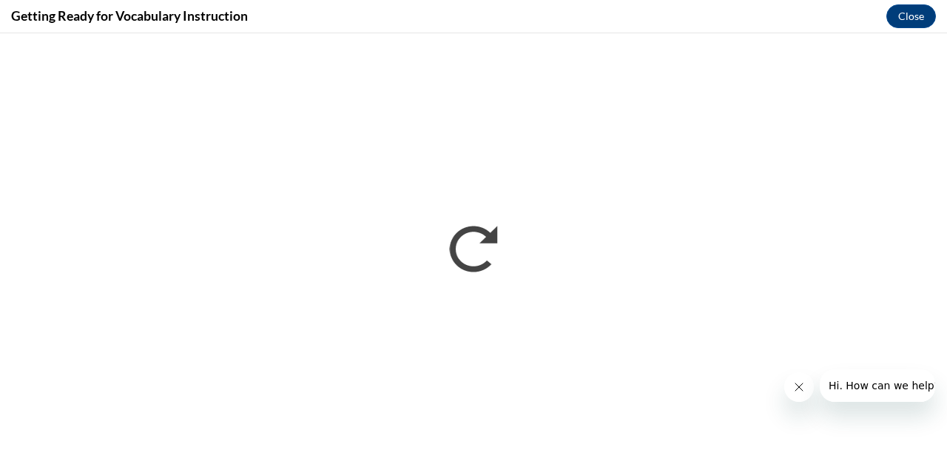
scroll to position [0, 0]
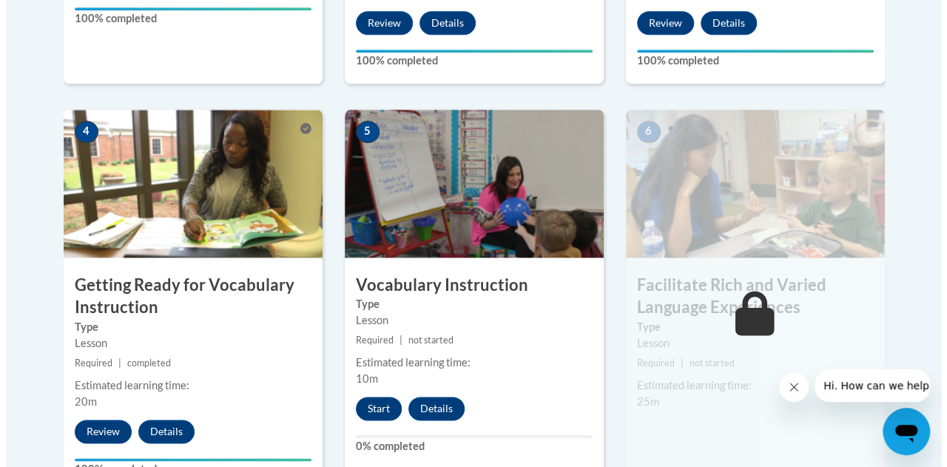
scroll to position [877, 0]
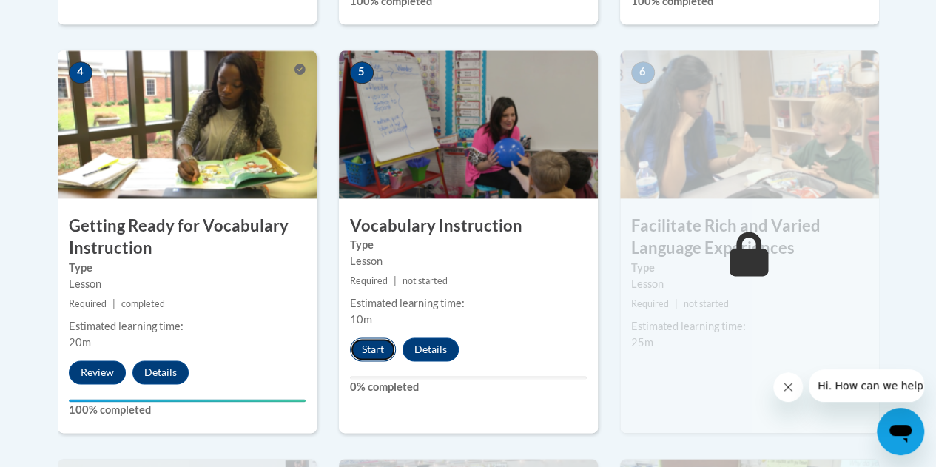
click at [373, 343] on button "Start" at bounding box center [373, 349] width 46 height 24
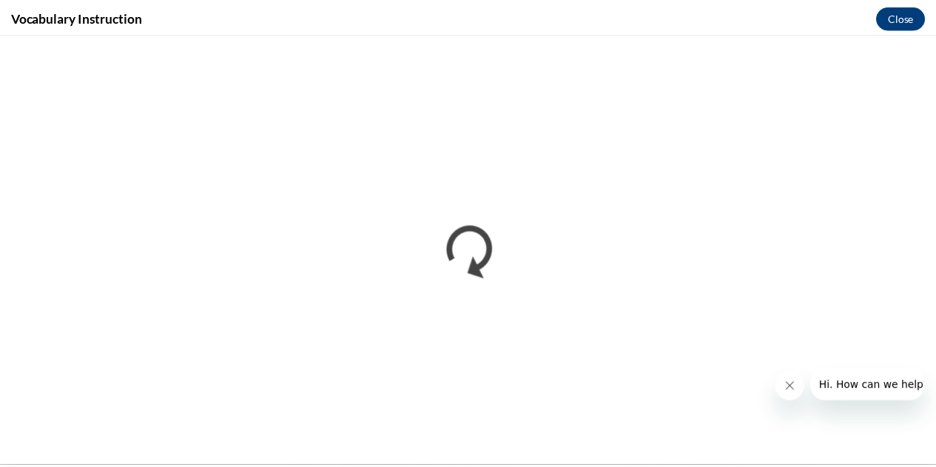
scroll to position [0, 0]
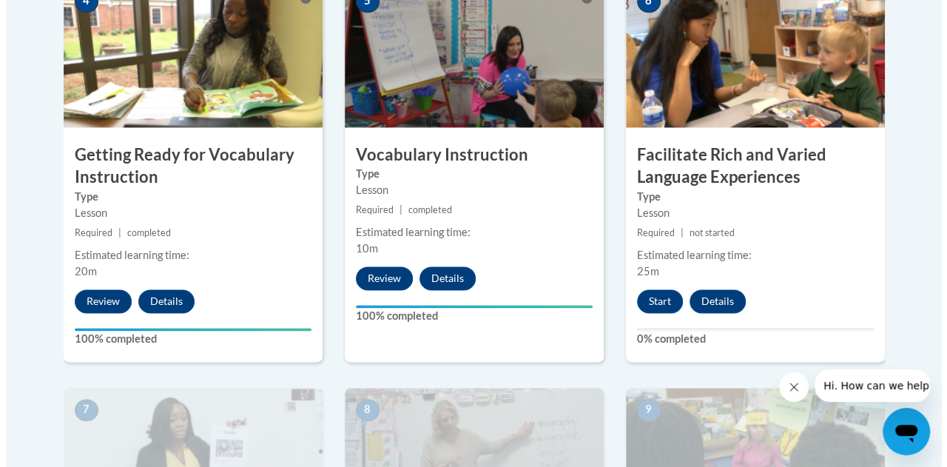
scroll to position [950, 0]
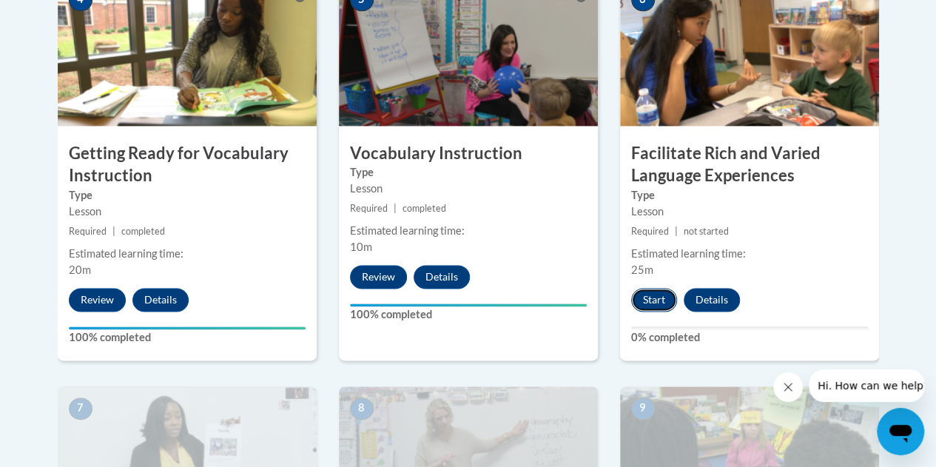
click at [656, 298] on button "Start" at bounding box center [654, 300] width 46 height 24
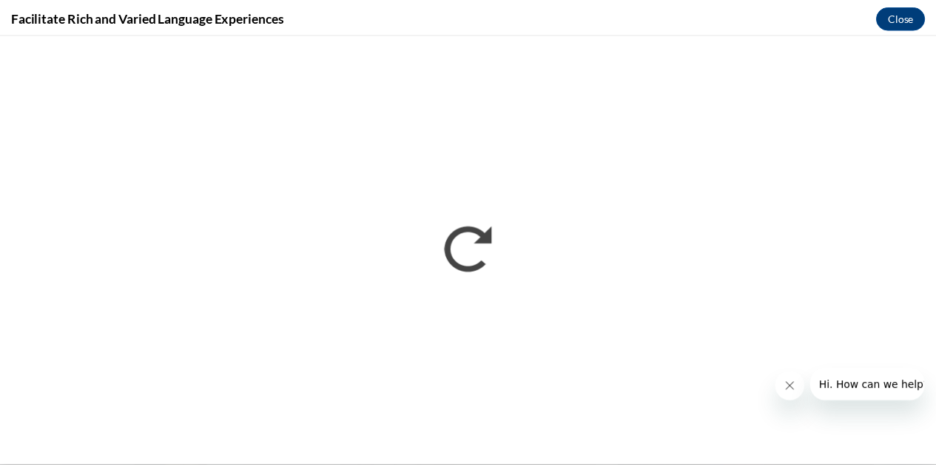
scroll to position [0, 0]
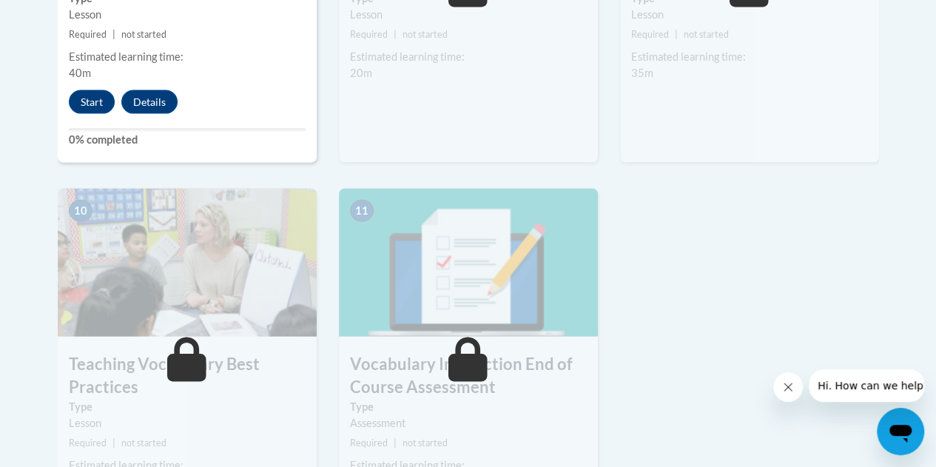
scroll to position [1559, 0]
